Goal: Information Seeking & Learning: Learn about a topic

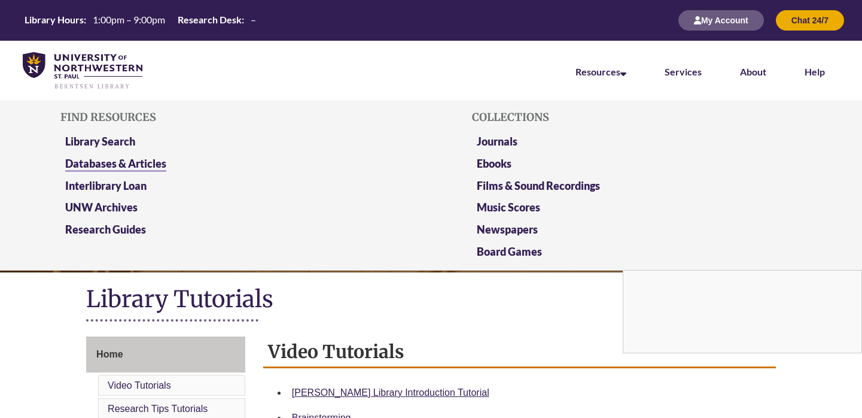
click at [109, 162] on link "Databases & Articles" at bounding box center [115, 164] width 101 height 15
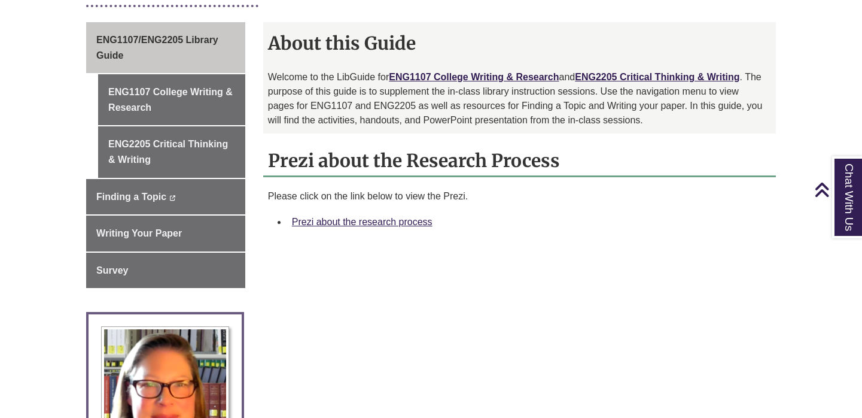
scroll to position [350, 0]
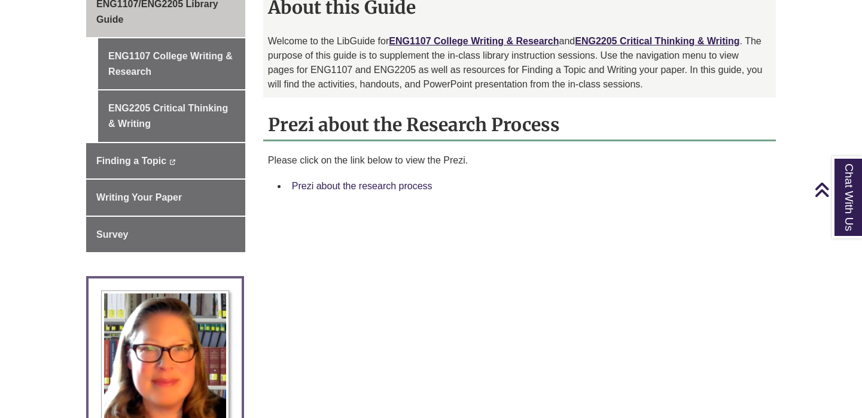
click at [353, 182] on link "Prezi about the research process" at bounding box center [362, 186] width 141 height 10
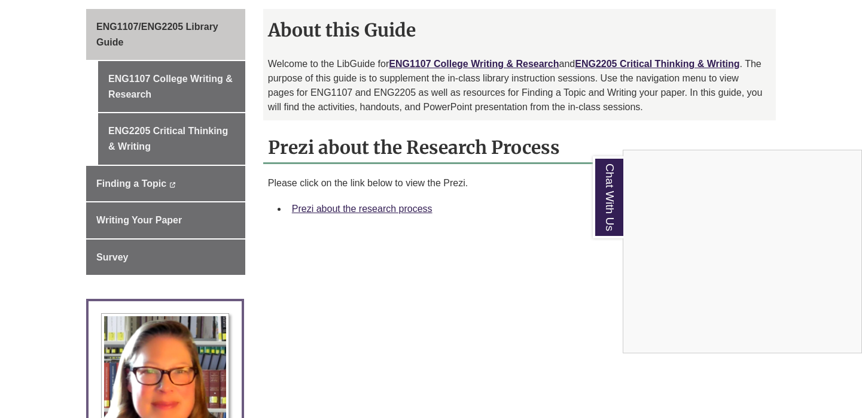
scroll to position [354, 0]
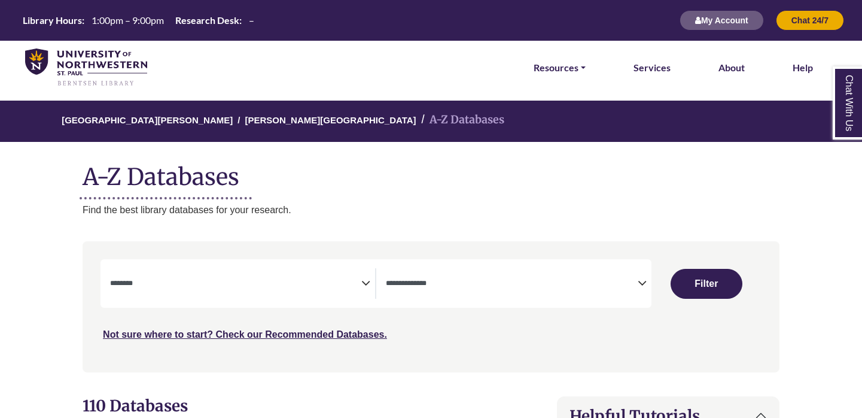
select select "Database Subject Filter"
select select "Database Types Filter"
click at [218, 274] on span "Search filters" at bounding box center [235, 283] width 251 height 31
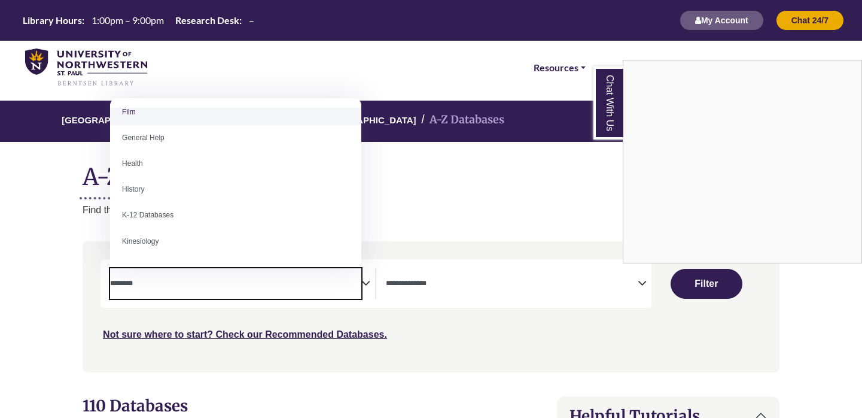
scroll to position [505, 0]
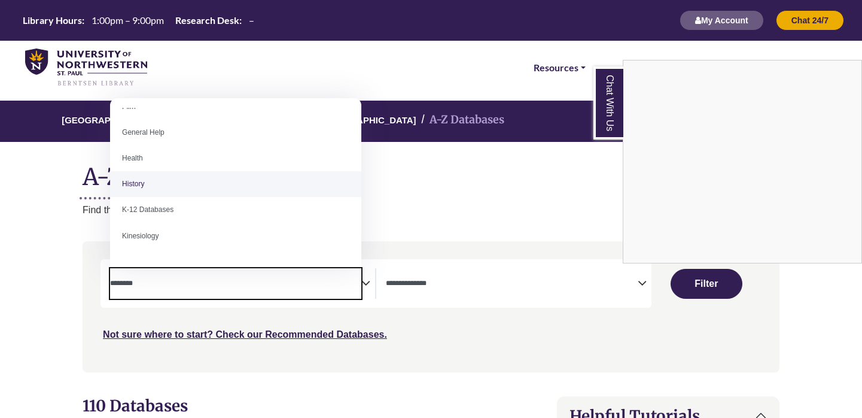
select select "*****"
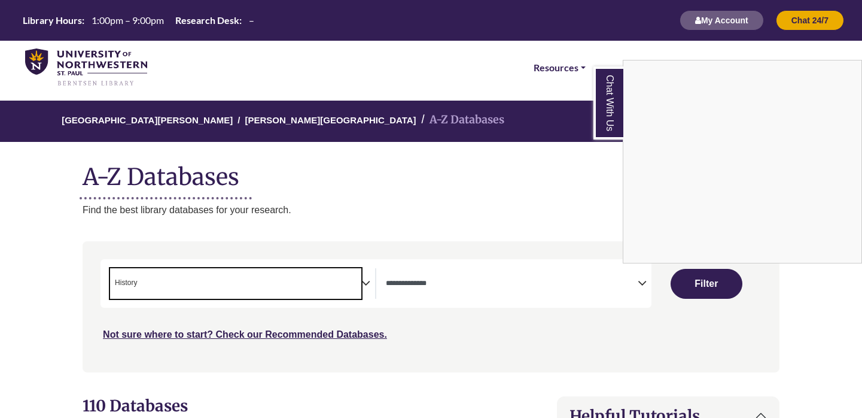
scroll to position [250, 0]
click at [500, 283] on div "Chat With Us" at bounding box center [431, 209] width 862 height 418
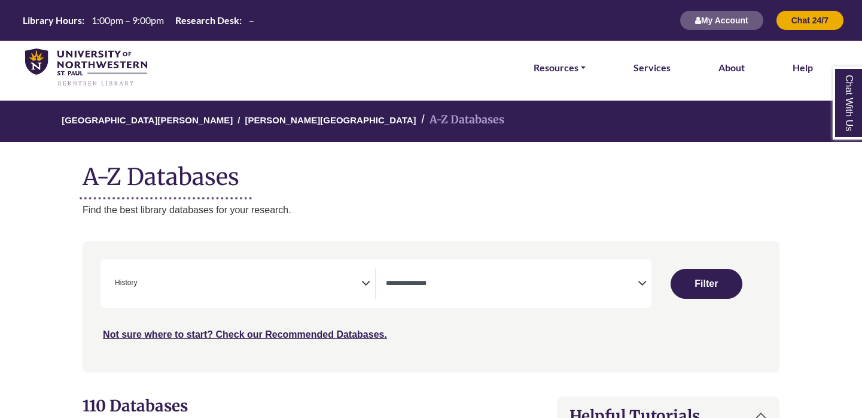
click at [500, 283] on textarea "Search" at bounding box center [511, 284] width 251 height 10
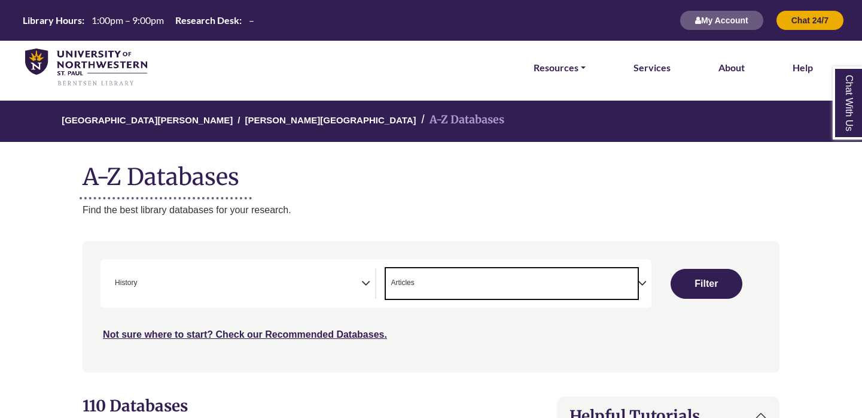
click at [425, 288] on span "× Articles" at bounding box center [511, 283] width 251 height 31
click at [398, 296] on span "× Articles × eReference" at bounding box center [511, 283] width 251 height 31
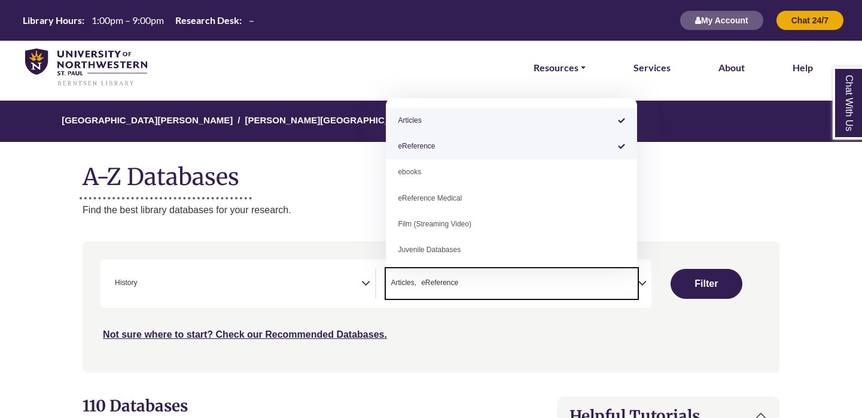
select select "*****"
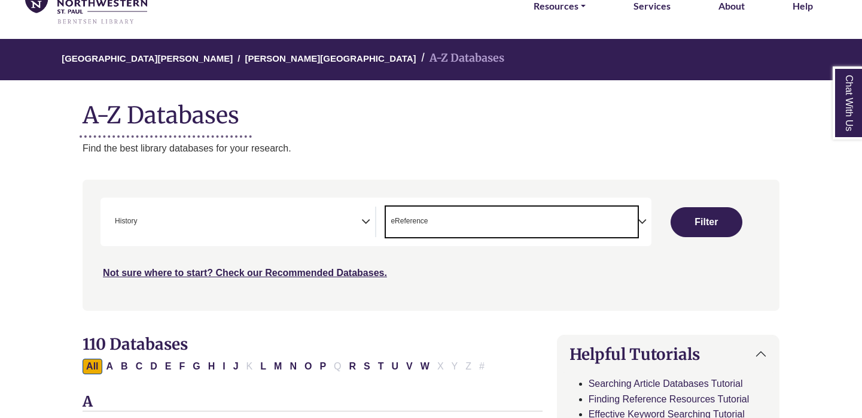
scroll to position [66, 0]
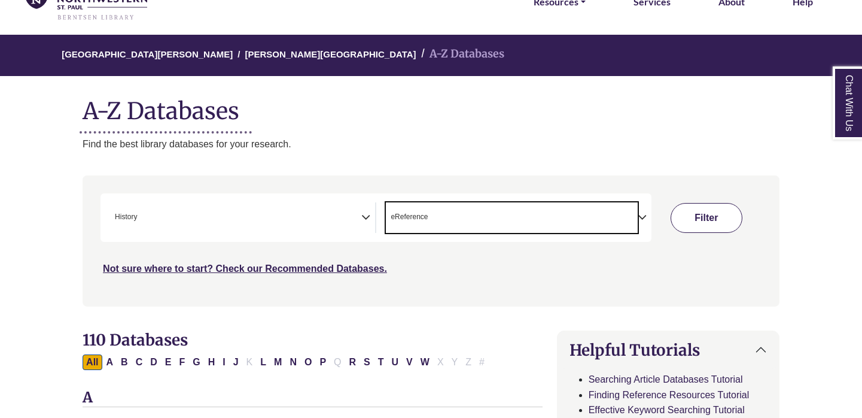
click at [718, 222] on button "Filter" at bounding box center [707, 218] width 72 height 30
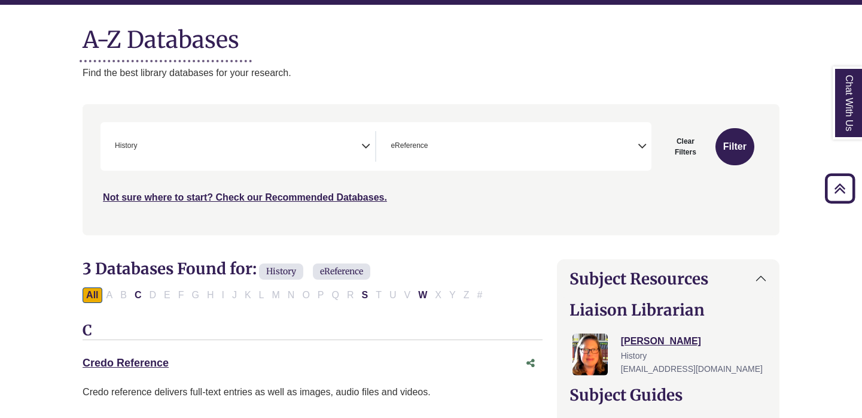
scroll to position [136, 0]
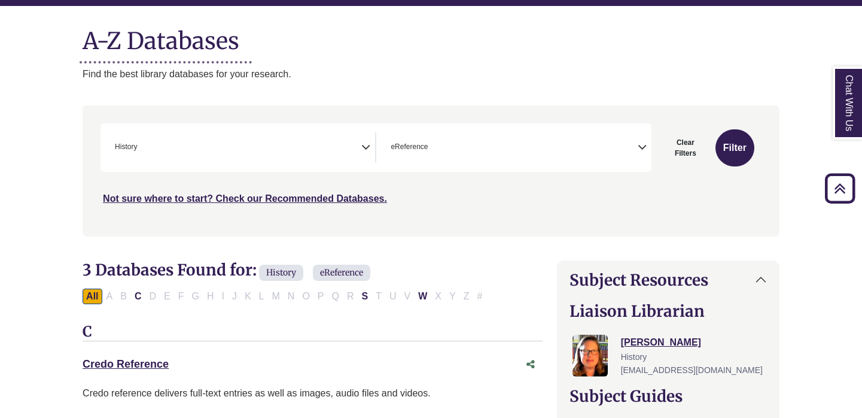
click at [294, 161] on span "× History" at bounding box center [235, 147] width 251 height 31
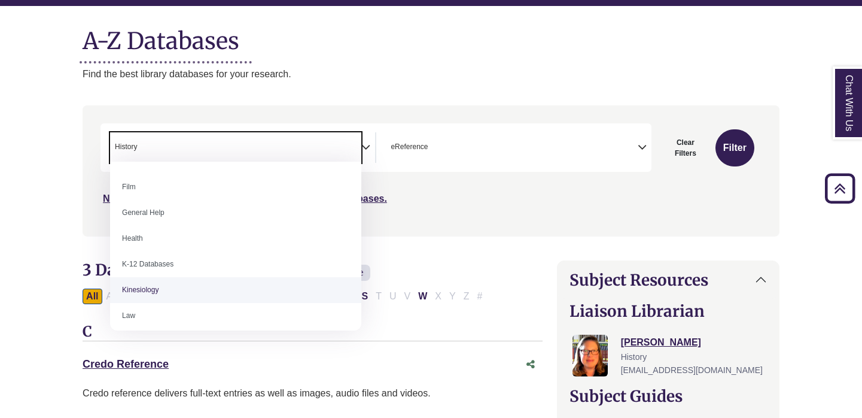
scroll to position [513, 0]
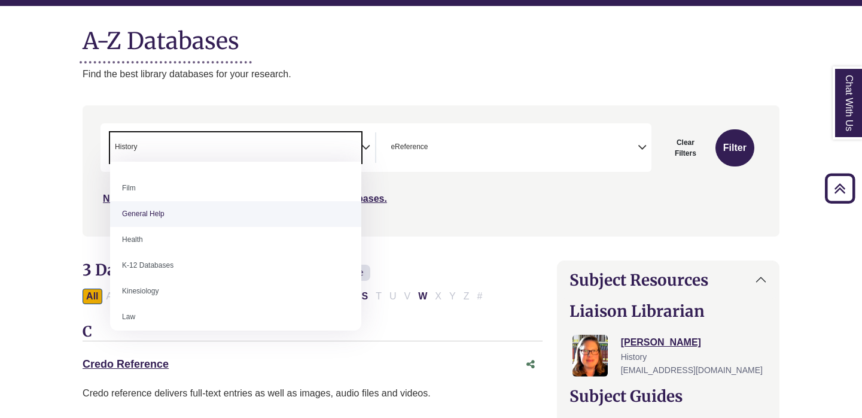
select select "*****"
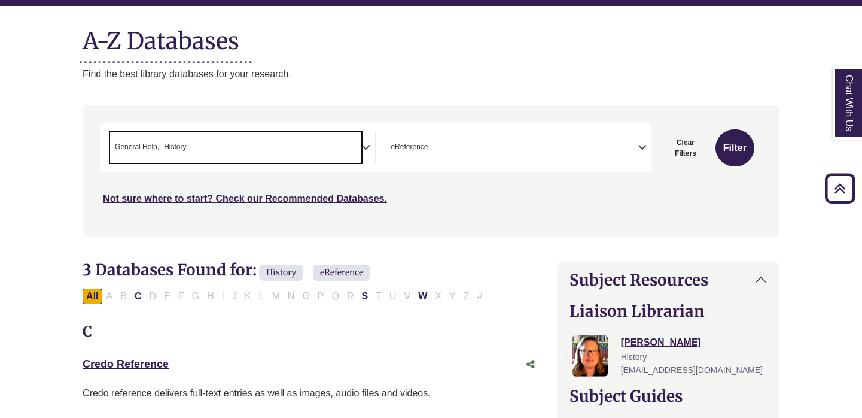
click at [269, 133] on span "× General Help × History" at bounding box center [235, 147] width 251 height 31
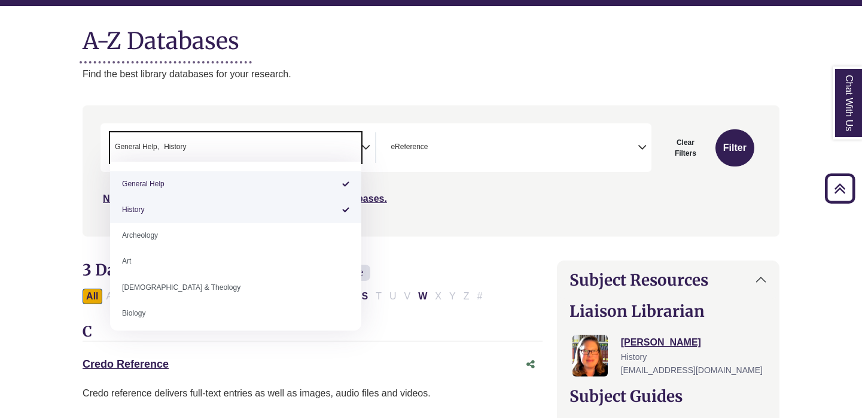
scroll to position [0, 0]
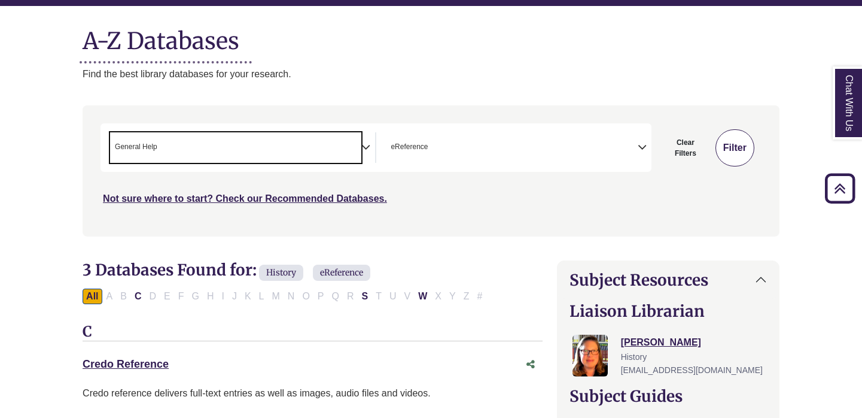
click at [729, 139] on button "Filter" at bounding box center [735, 147] width 39 height 37
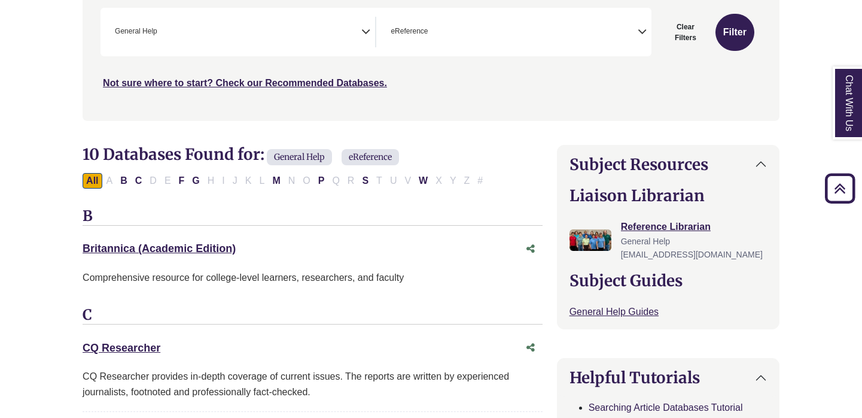
scroll to position [281, 0]
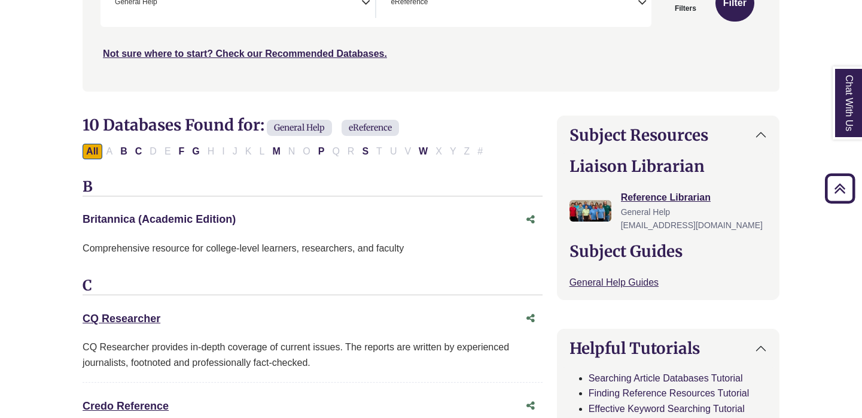
click at [188, 215] on link "Britannica (Academic Edition) This link opens in a new window" at bounding box center [159, 219] width 153 height 12
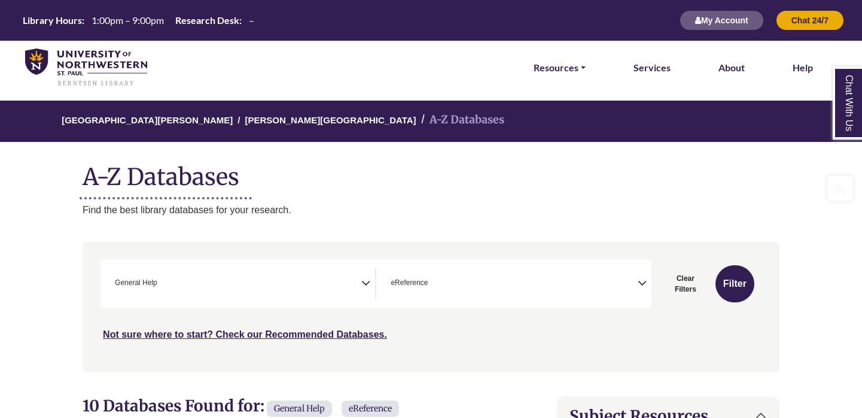
scroll to position [0, 0]
click at [429, 272] on span "× eReference" at bounding box center [511, 283] width 251 height 31
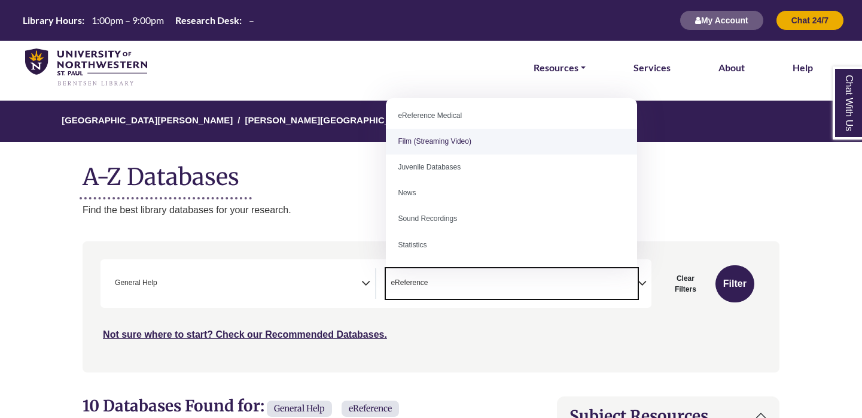
scroll to position [82, 0]
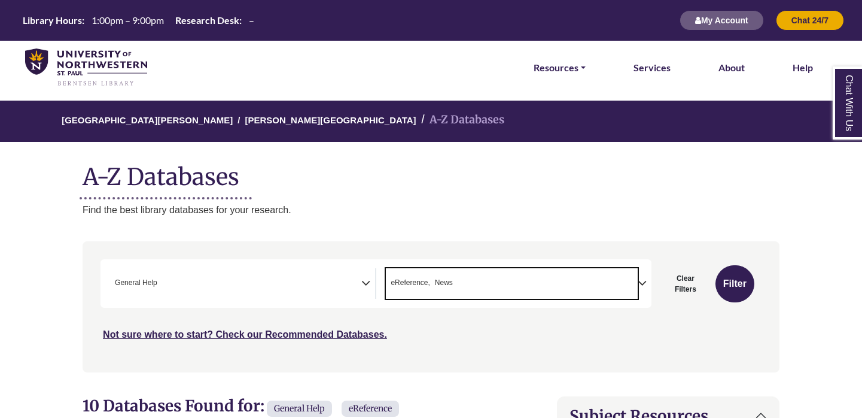
click at [415, 278] on span "eReference" at bounding box center [410, 282] width 39 height 11
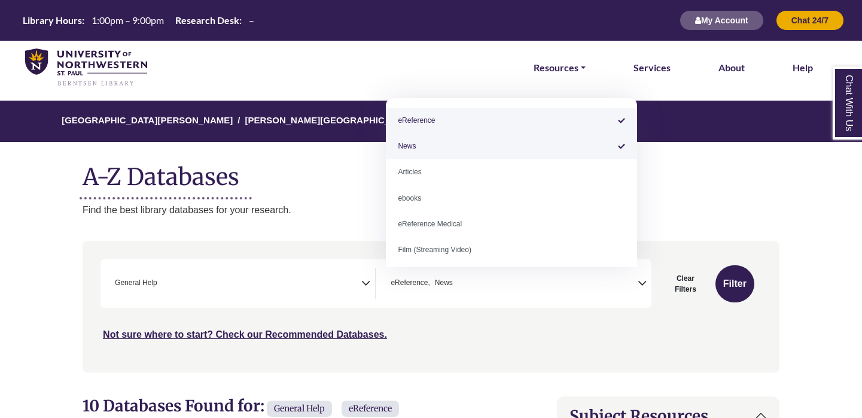
select select "*****"
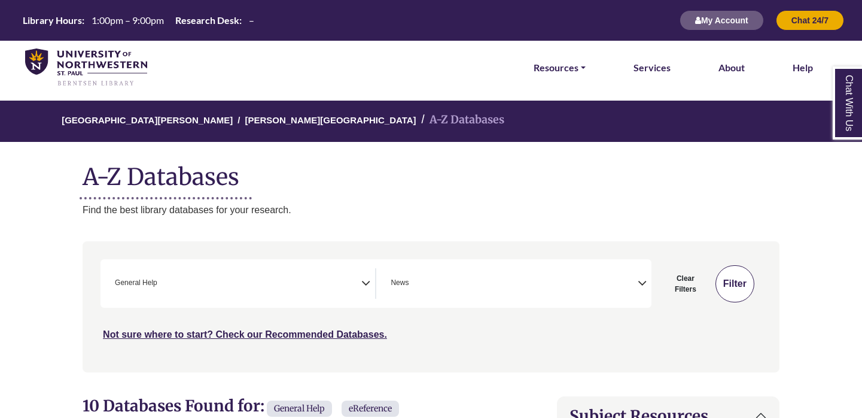
click at [743, 274] on button "Filter" at bounding box center [735, 283] width 39 height 37
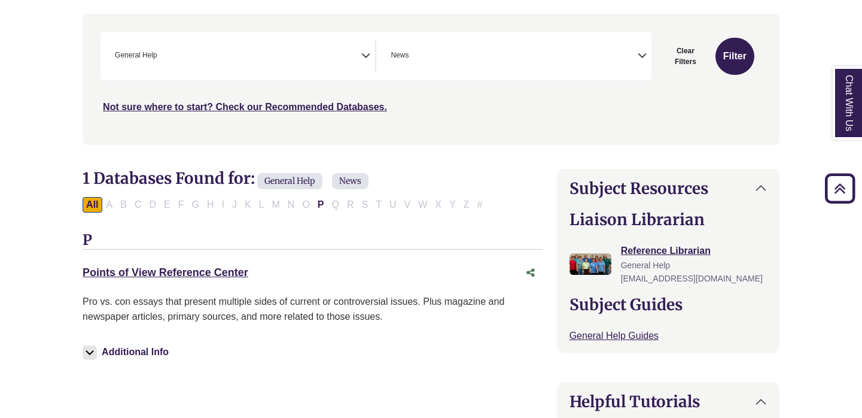
scroll to position [219, 0]
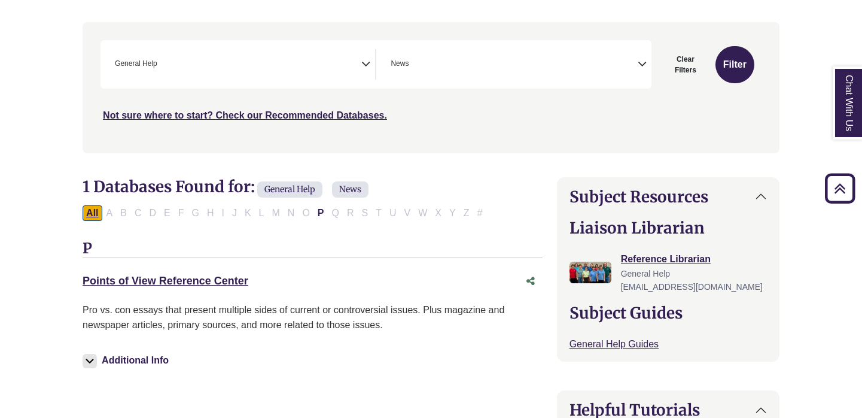
click at [86, 212] on button "All" at bounding box center [92, 213] width 19 height 16
click at [95, 209] on button "All" at bounding box center [92, 213] width 19 height 16
click at [184, 278] on link "Points of View Reference Center This link opens in a new window" at bounding box center [166, 281] width 166 height 12
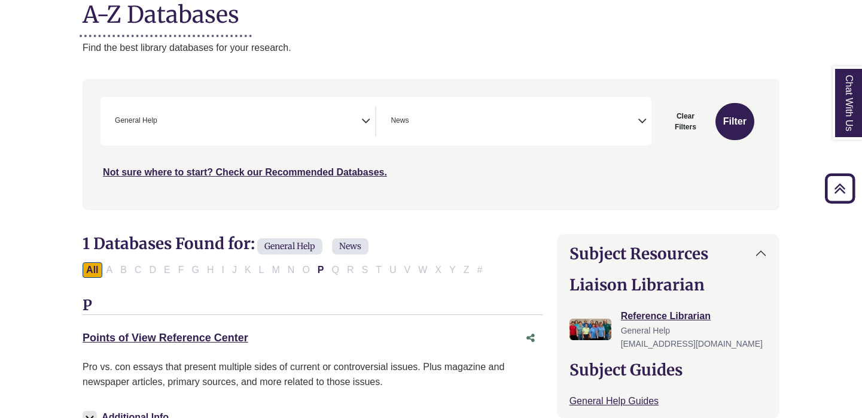
scroll to position [160, 0]
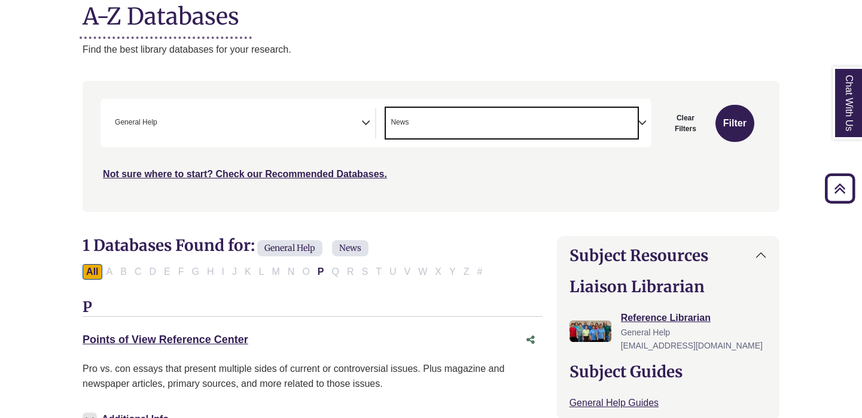
click at [521, 115] on span "× News" at bounding box center [511, 123] width 251 height 31
click at [417, 111] on span "Search filters" at bounding box center [511, 123] width 251 height 31
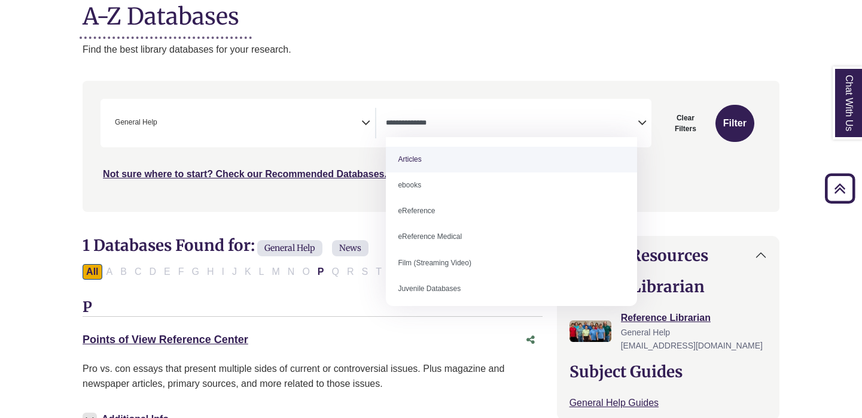
select select "*****"
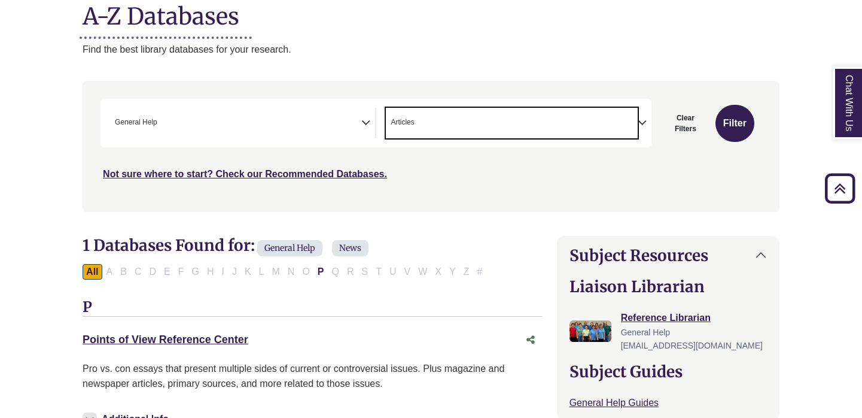
click at [412, 117] on span "Articles" at bounding box center [402, 122] width 23 height 11
click at [434, 124] on textarea "Search" at bounding box center [511, 124] width 251 height 10
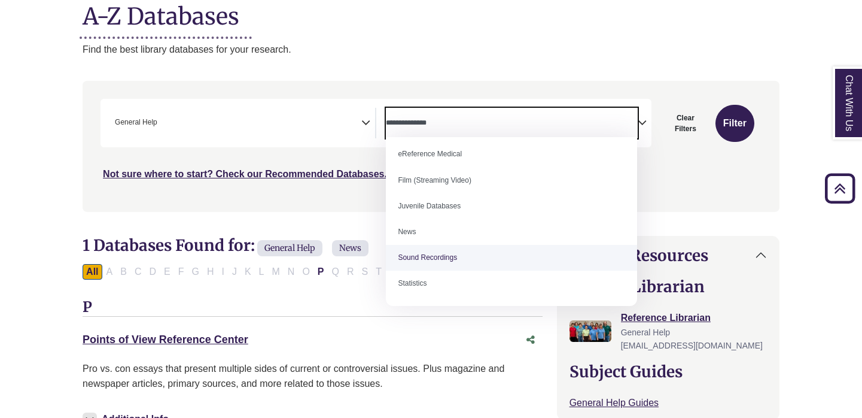
scroll to position [82, 0]
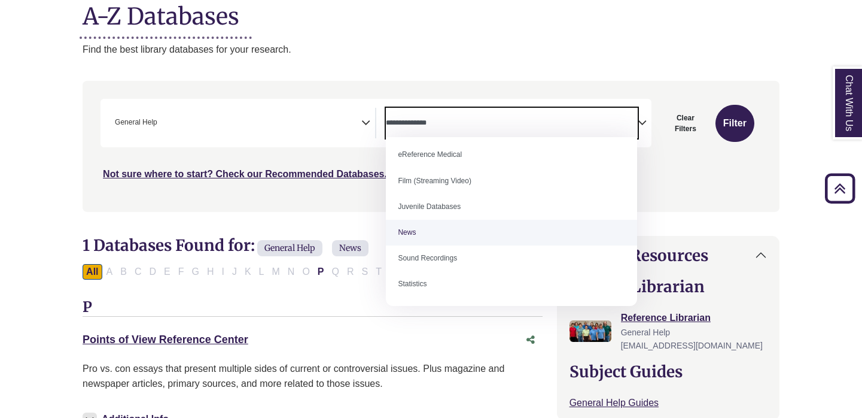
select select "*****"
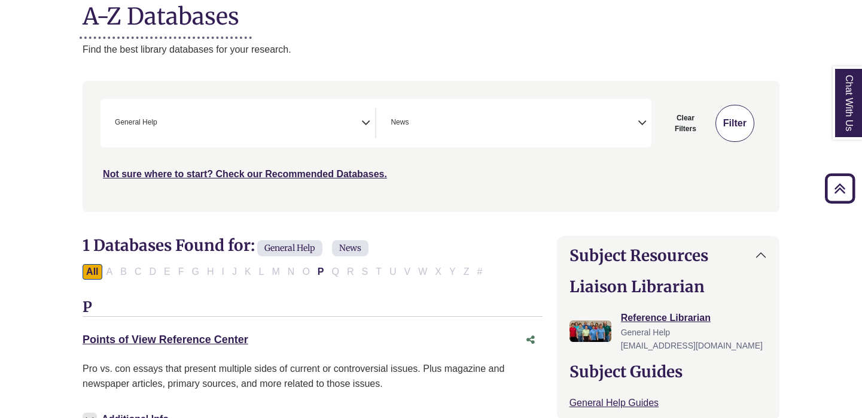
click at [735, 114] on button "Filter" at bounding box center [735, 123] width 39 height 37
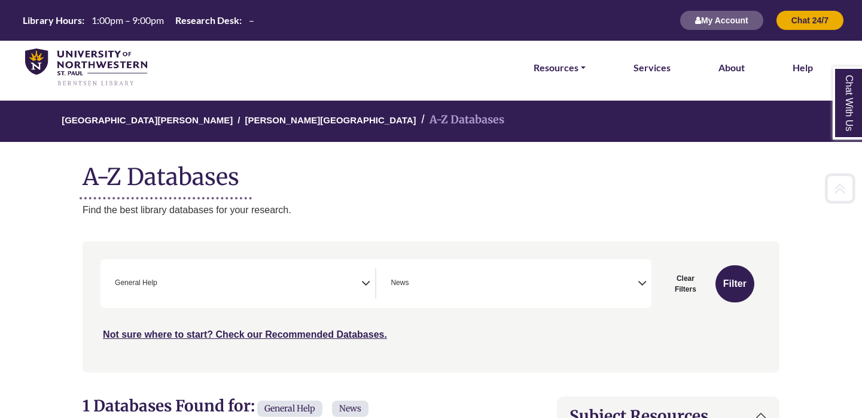
scroll to position [0, 0]
click at [559, 71] on link "Resources" at bounding box center [560, 68] width 52 height 16
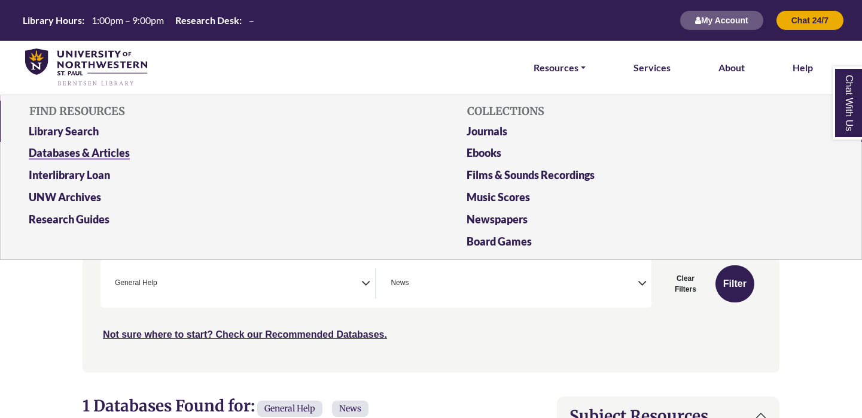
click at [69, 151] on link "Databases & Articles" at bounding box center [212, 155] width 385 height 22
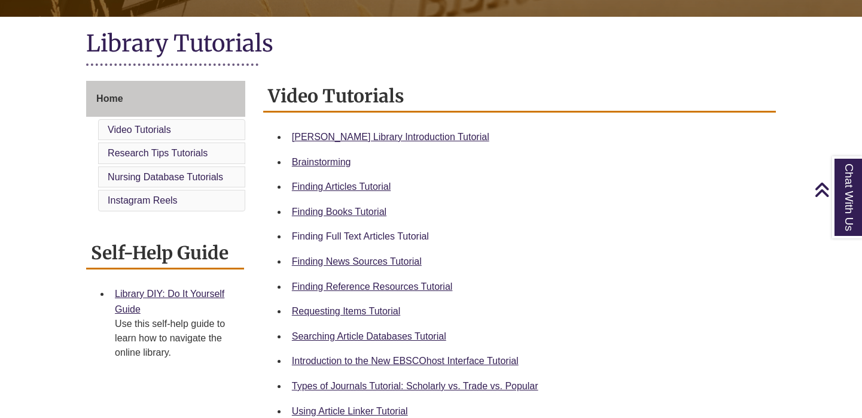
scroll to position [259, 0]
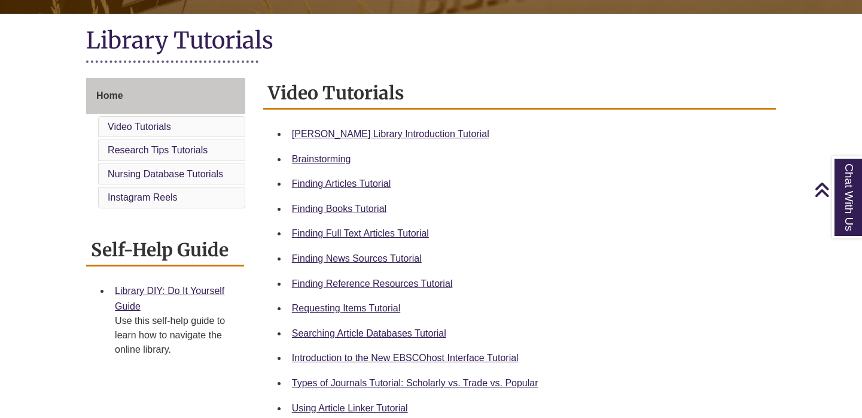
click at [340, 285] on div "Finding Reference Resources Tutorial" at bounding box center [529, 284] width 475 height 16
click at [340, 278] on link "Finding Reference Resources Tutorial" at bounding box center [372, 283] width 161 height 10
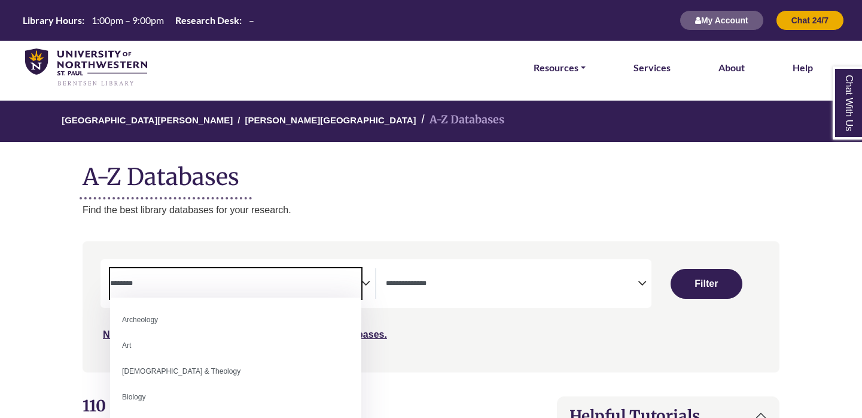
select select "Database Subject Filter"
select select "Database Types Filter"
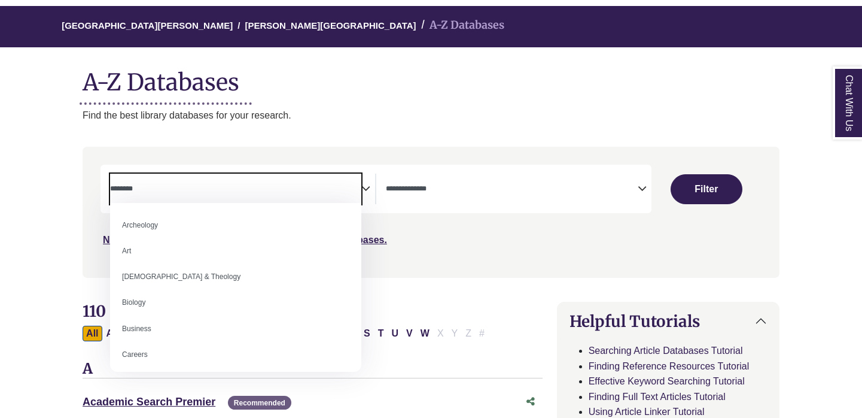
scroll to position [455, 0]
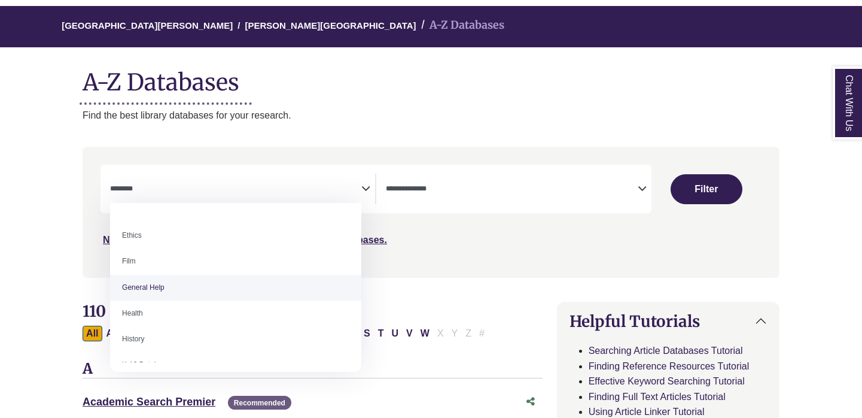
select select "*****"
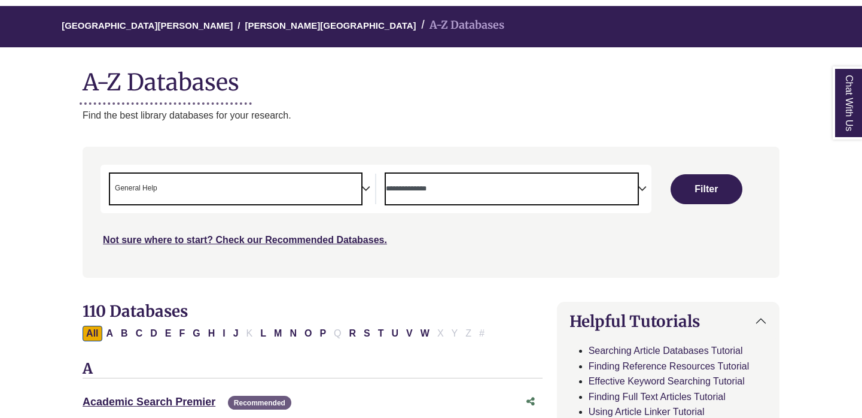
click at [414, 185] on textarea "Search" at bounding box center [511, 190] width 251 height 10
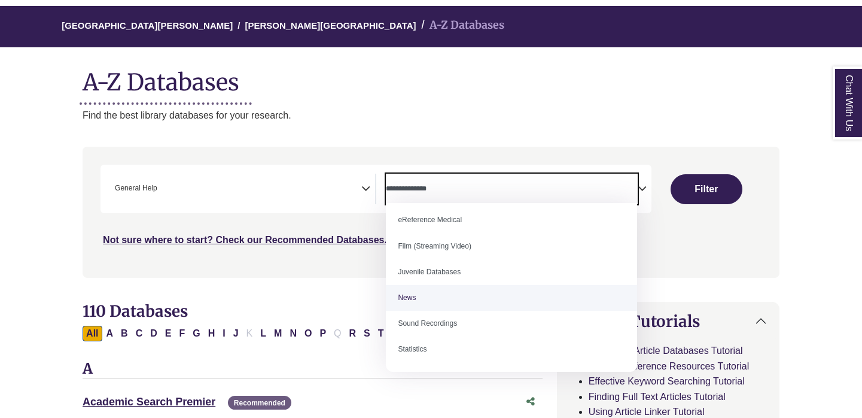
scroll to position [82, 0]
select select "*****"
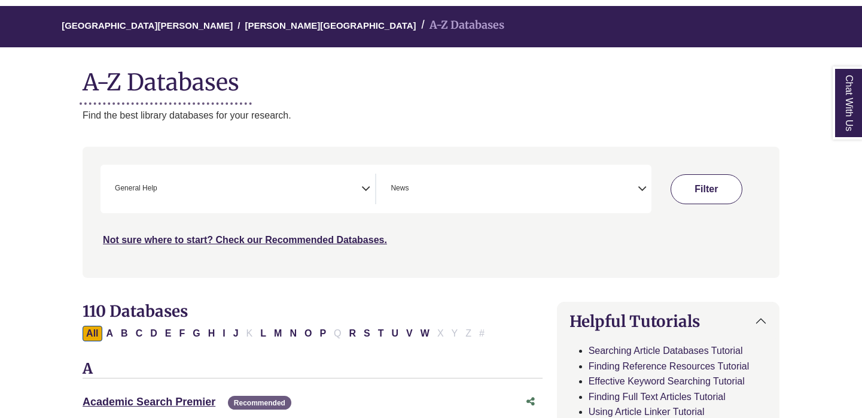
click at [710, 179] on button "Filter" at bounding box center [707, 189] width 72 height 30
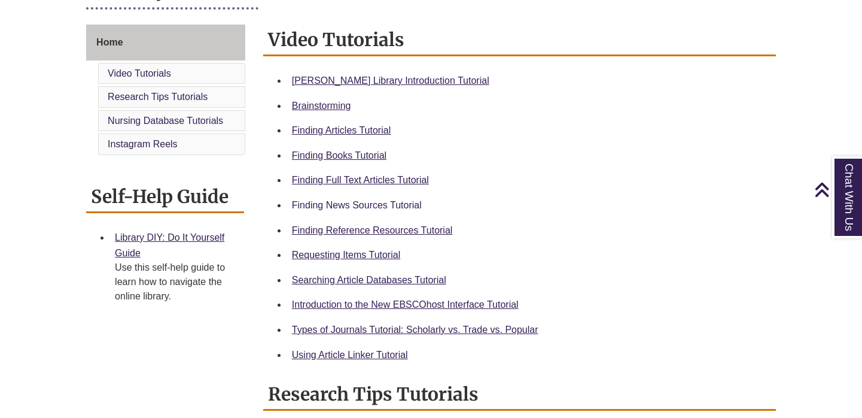
scroll to position [311, 0]
click at [360, 205] on link "Finding News Sources Tutorial" at bounding box center [357, 205] width 130 height 10
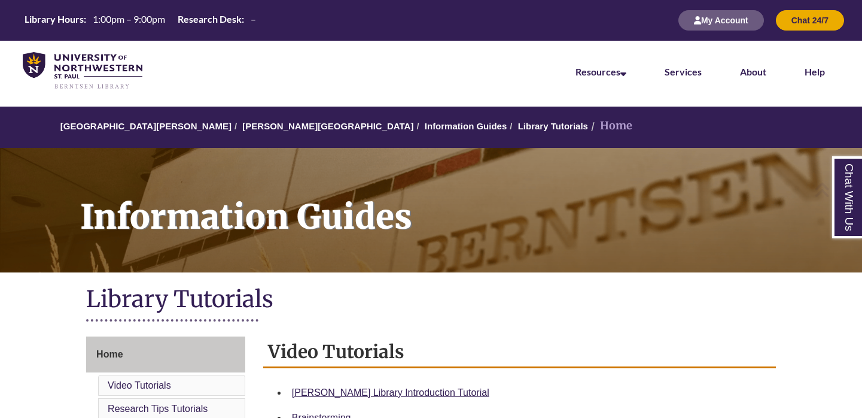
scroll to position [0, 0]
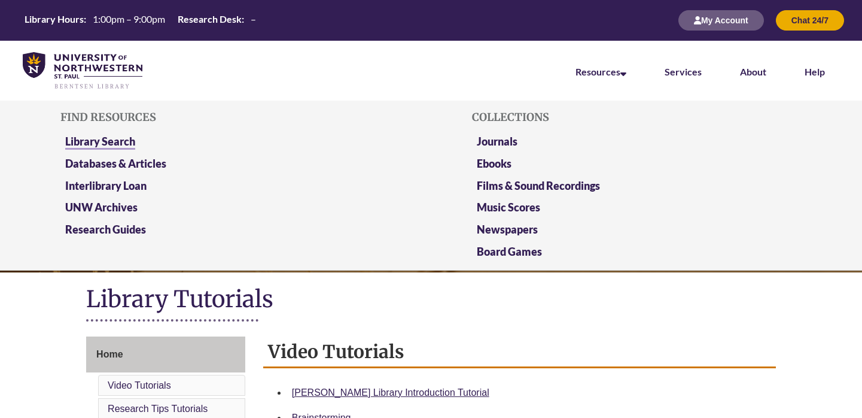
click at [109, 141] on link "Library Search" at bounding box center [100, 142] width 70 height 15
